Goal: Entertainment & Leisure: Browse casually

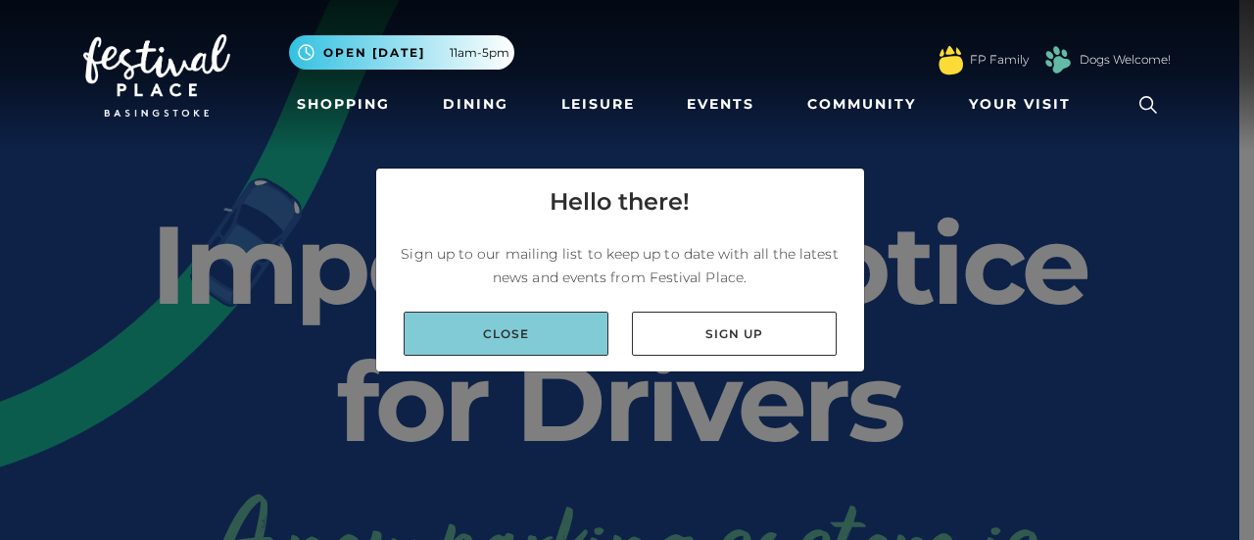
click at [523, 330] on link "Close" at bounding box center [506, 334] width 205 height 44
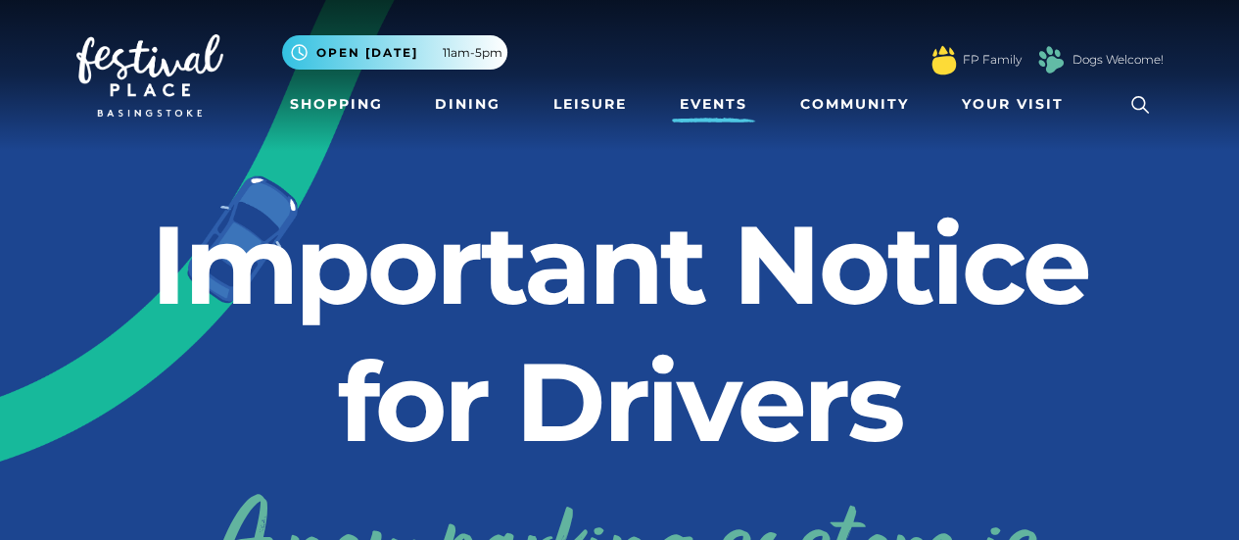
click at [698, 99] on link "Events" at bounding box center [713, 104] width 83 height 36
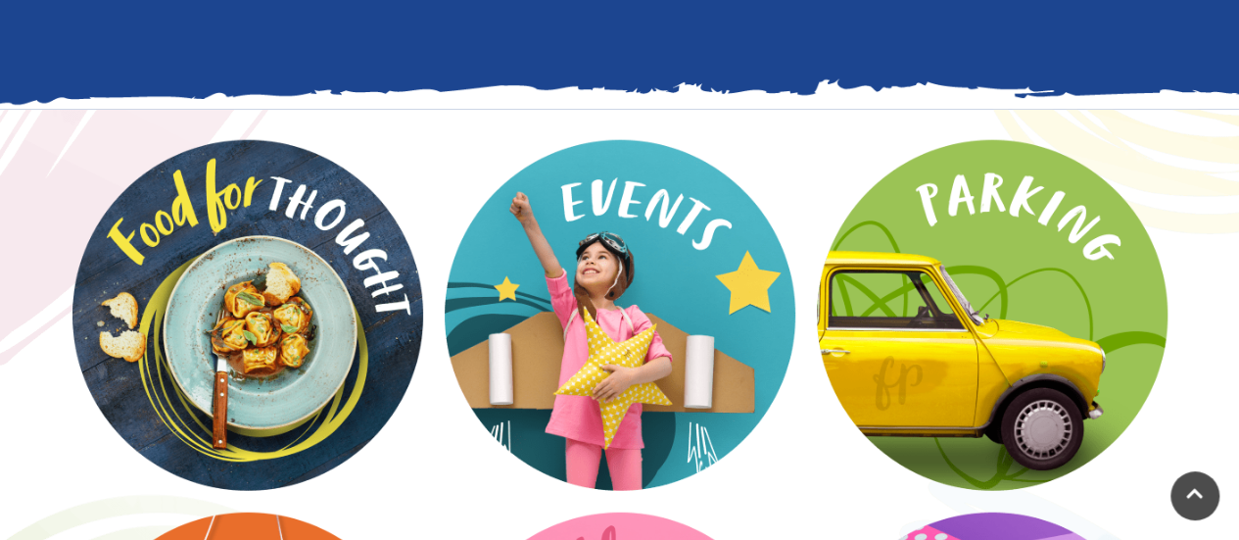
scroll to position [2493, 0]
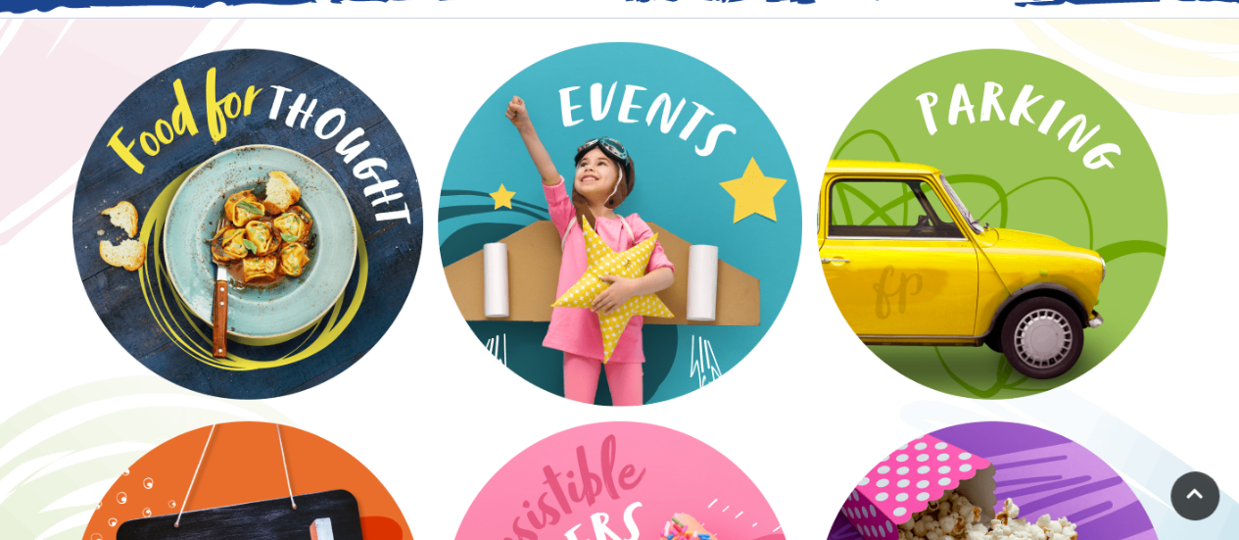
click at [664, 261] on video at bounding box center [620, 224] width 364 height 364
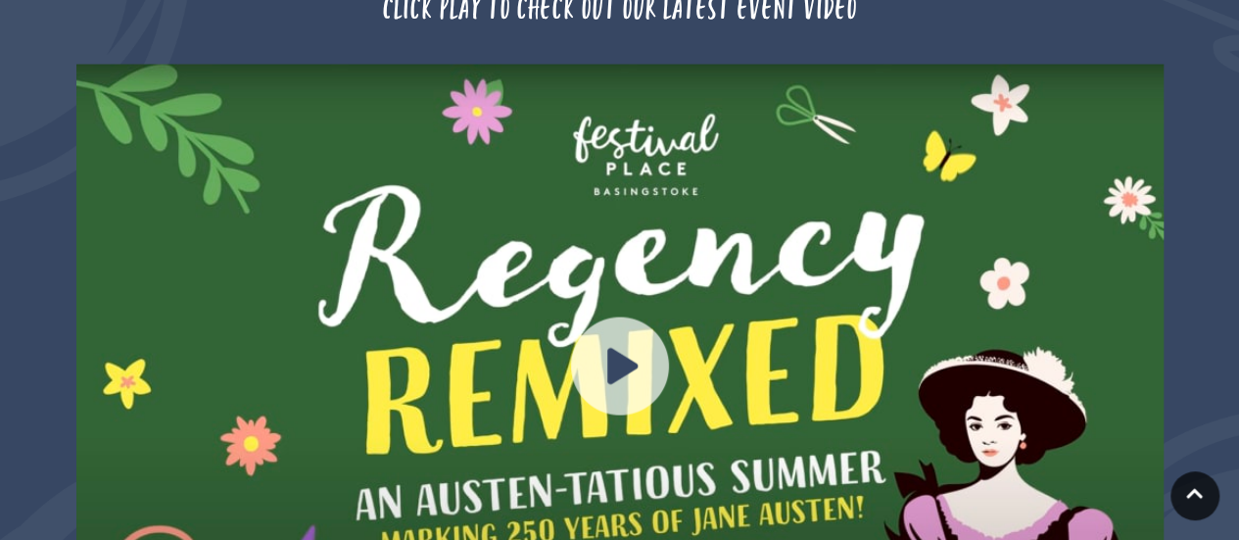
scroll to position [1869, 0]
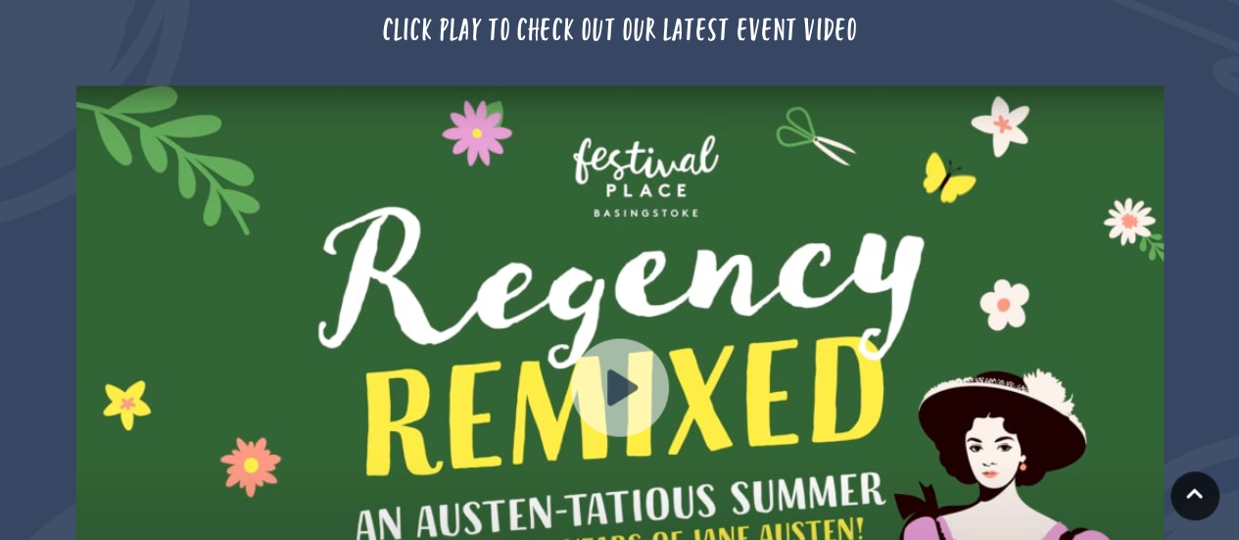
click at [611, 340] on img at bounding box center [620, 388] width 98 height 98
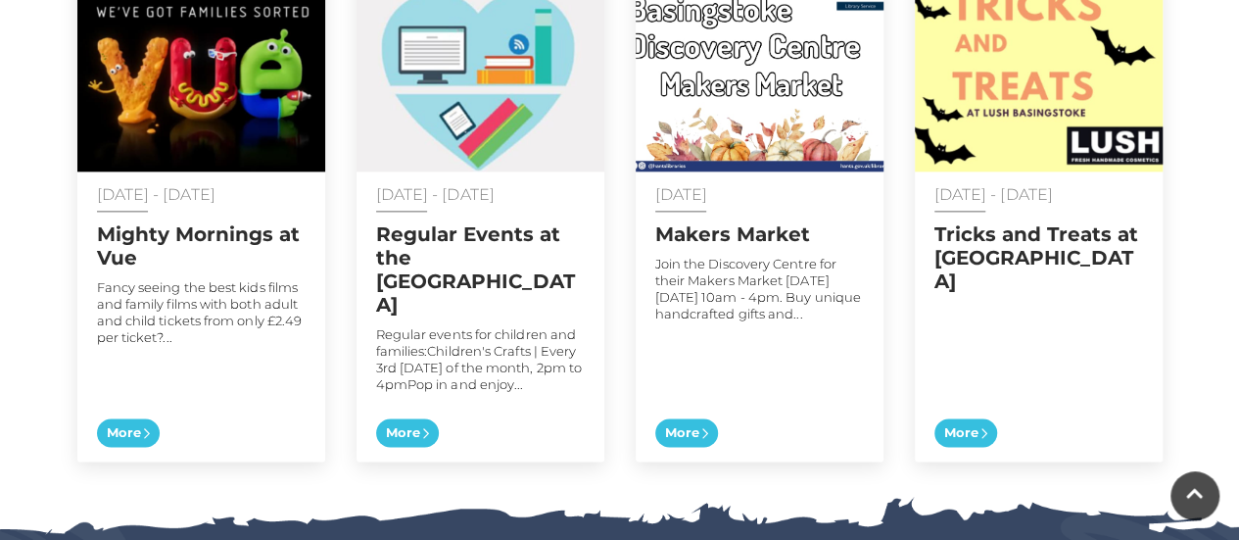
scroll to position [1134, 0]
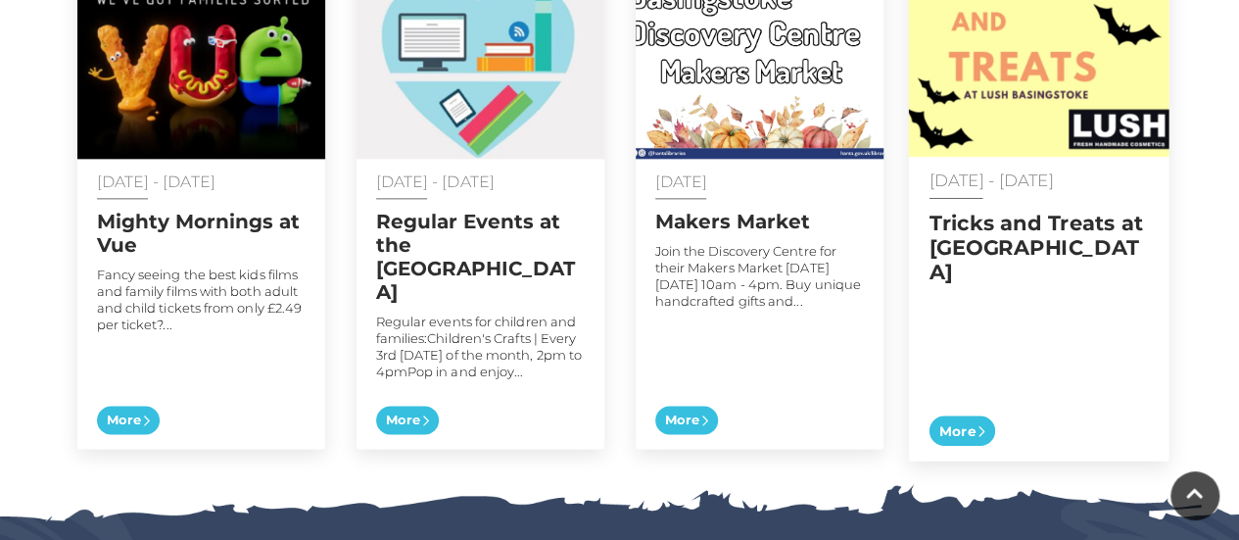
click at [979, 210] on h2 "Tricks and Treats at [GEOGRAPHIC_DATA]" at bounding box center [1038, 247] width 219 height 74
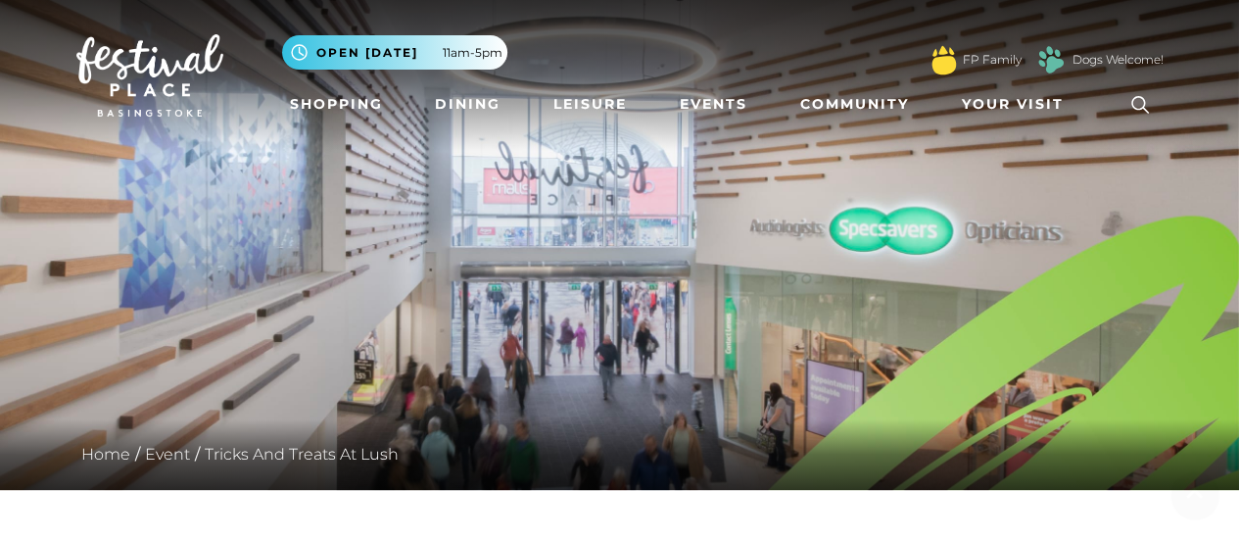
scroll to position [194, 0]
